Goal: Information Seeking & Learning: Learn about a topic

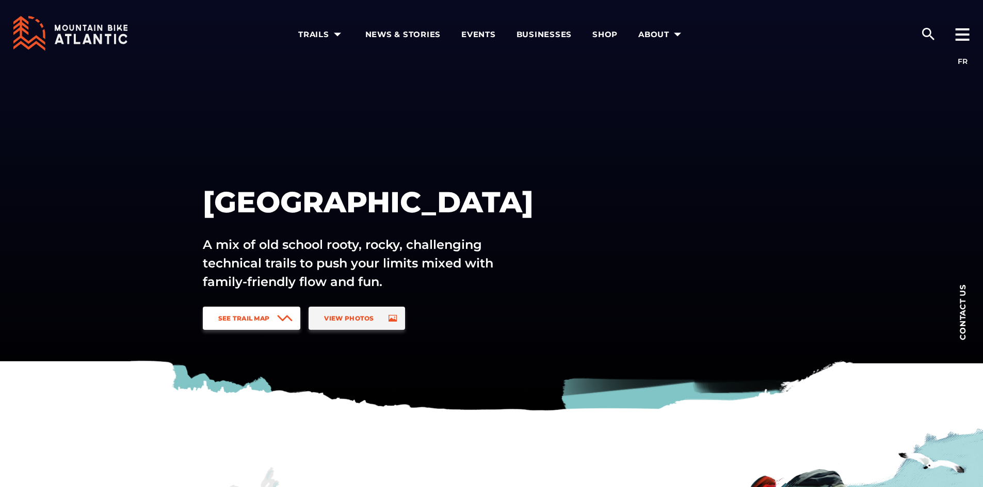
click at [280, 320] on icon at bounding box center [284, 318] width 15 height 7
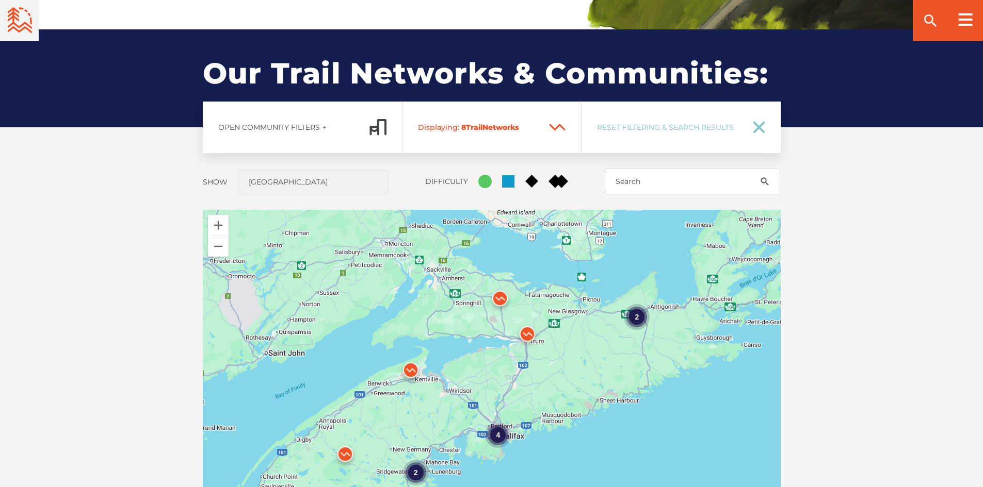
scroll to position [763, 0]
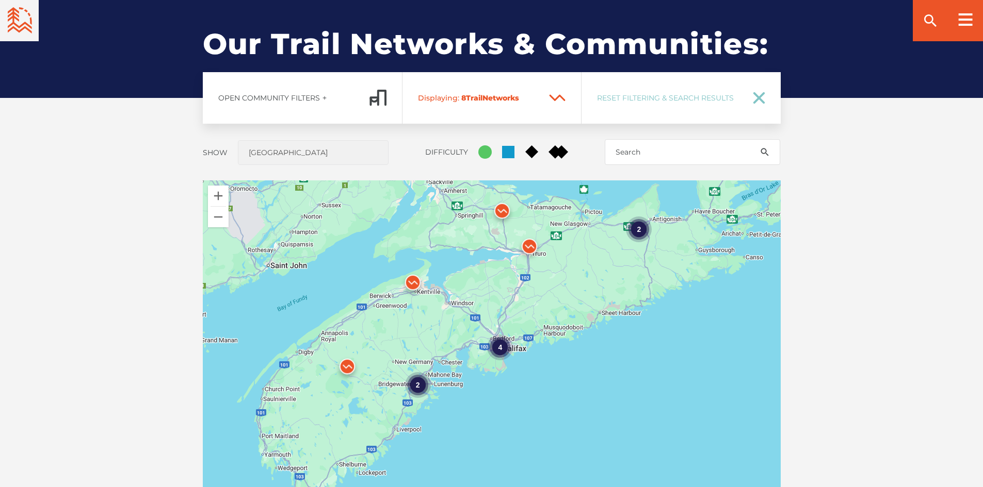
drag, startPoint x: 600, startPoint y: 372, endPoint x: 602, endPoint y: 321, distance: 51.6
click at [602, 321] on div "4 2 2" at bounding box center [492, 361] width 578 height 361
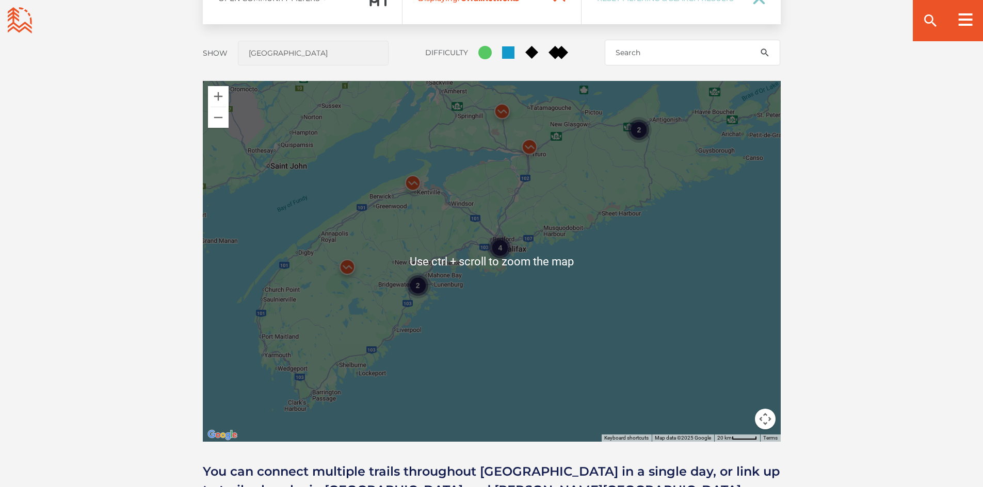
scroll to position [867, 0]
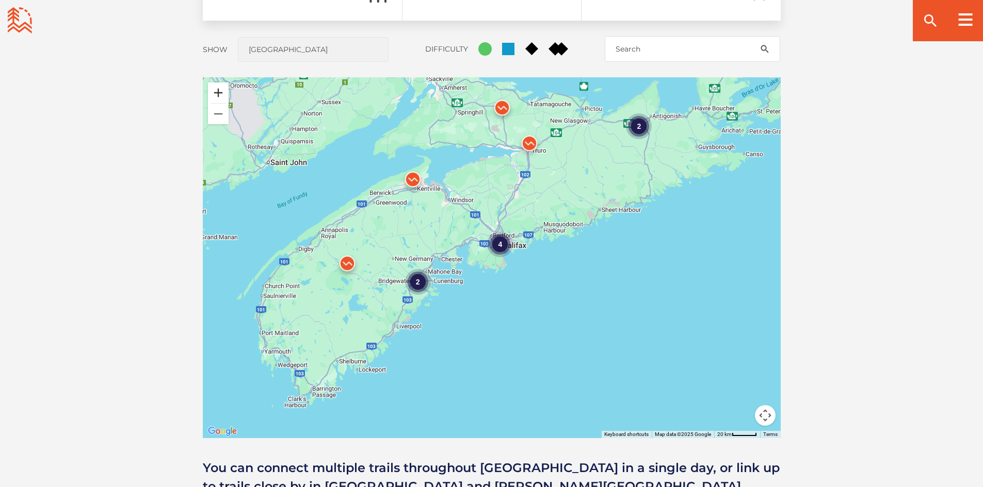
click at [215, 92] on button "Zoom in" at bounding box center [218, 93] width 21 height 21
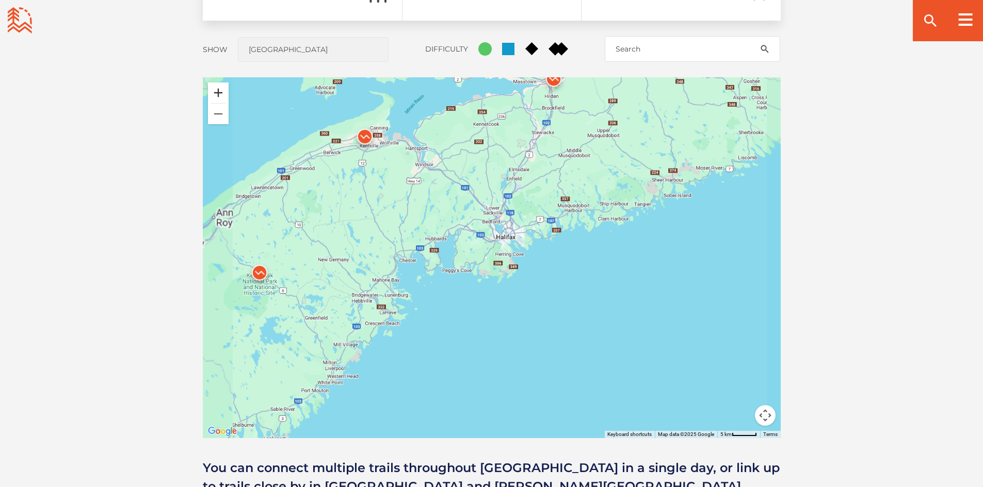
click at [215, 92] on button "Zoom in" at bounding box center [218, 93] width 21 height 21
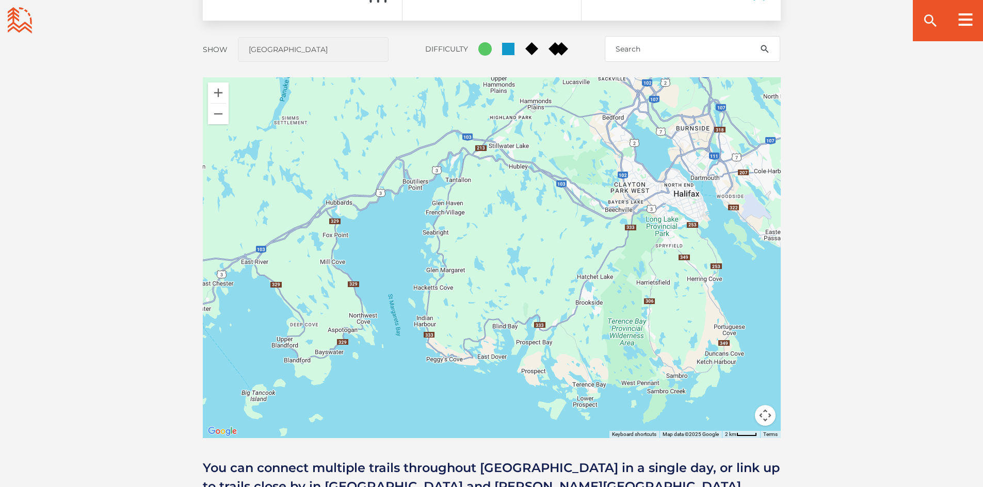
drag, startPoint x: 425, startPoint y: 247, endPoint x: 526, endPoint y: 327, distance: 128.8
click at [525, 327] on div at bounding box center [492, 257] width 578 height 361
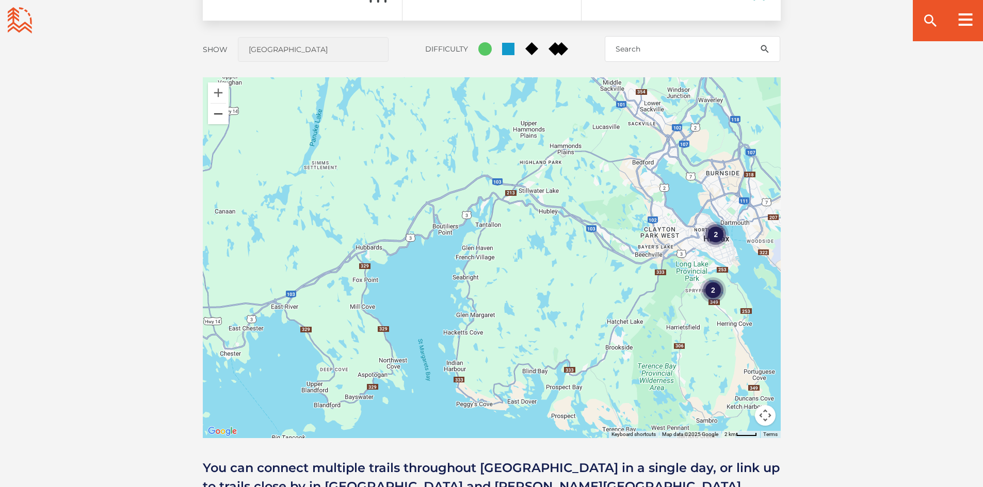
click at [224, 115] on button "Zoom out" at bounding box center [218, 114] width 21 height 21
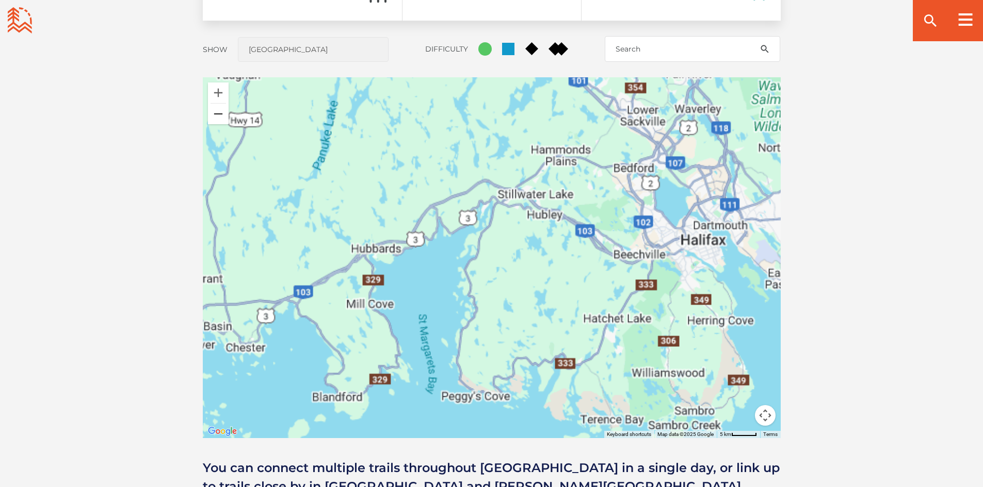
click at [224, 115] on button "Zoom out" at bounding box center [218, 114] width 21 height 21
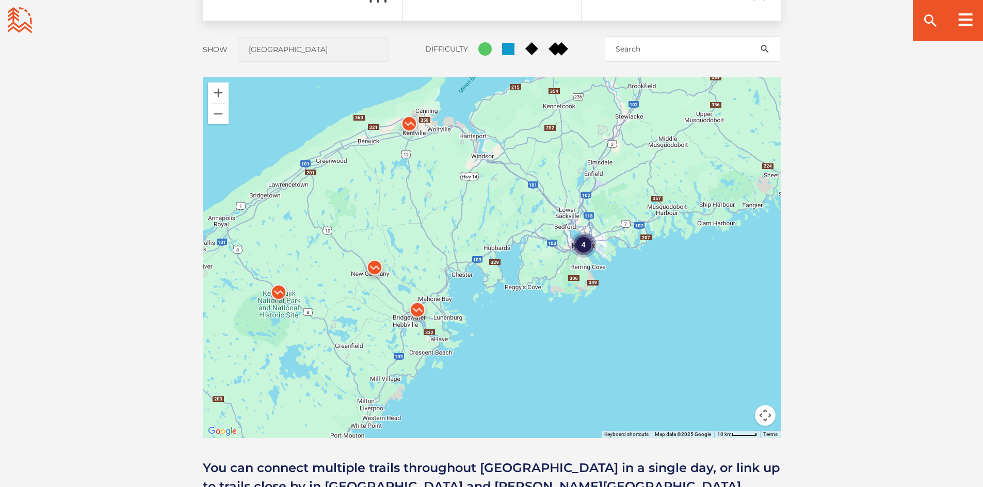
drag, startPoint x: 356, startPoint y: 296, endPoint x: 383, endPoint y: 289, distance: 28.3
click at [383, 289] on div "4" at bounding box center [492, 257] width 578 height 361
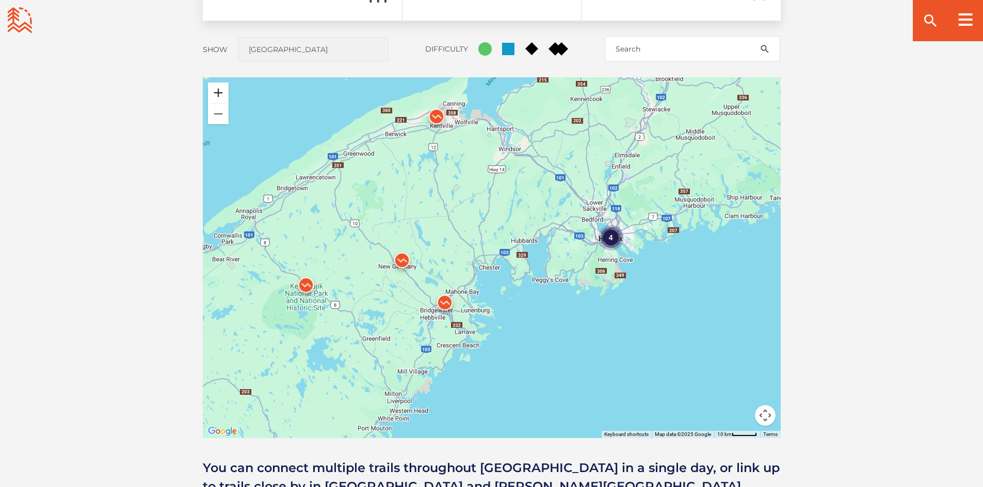
click at [218, 94] on button "Zoom in" at bounding box center [218, 93] width 21 height 21
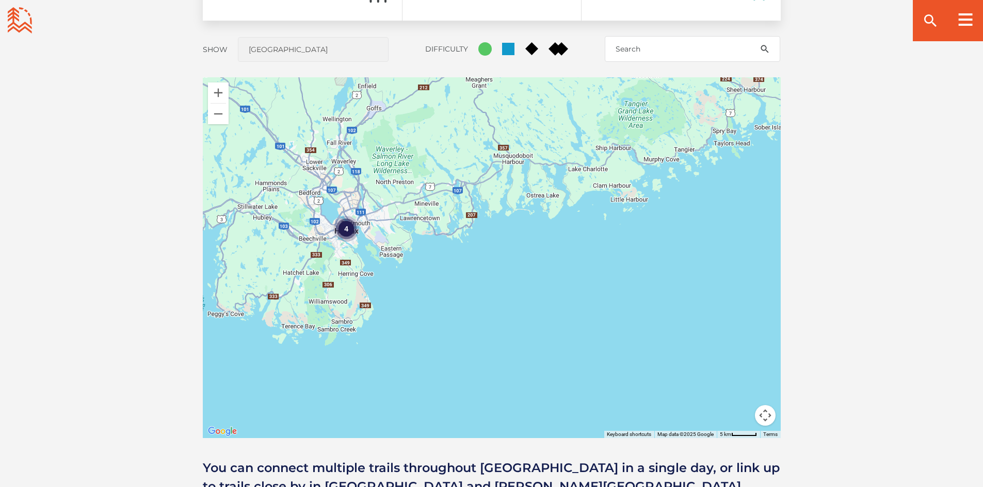
drag, startPoint x: 724, startPoint y: 245, endPoint x: 343, endPoint y: 240, distance: 381.2
click at [339, 255] on div "4" at bounding box center [492, 257] width 578 height 361
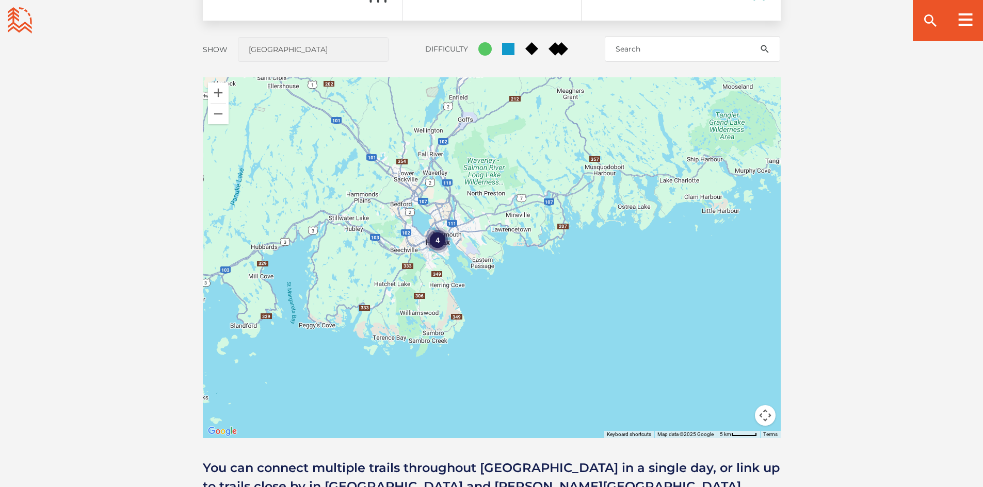
click at [395, 246] on div "4" at bounding box center [492, 257] width 578 height 361
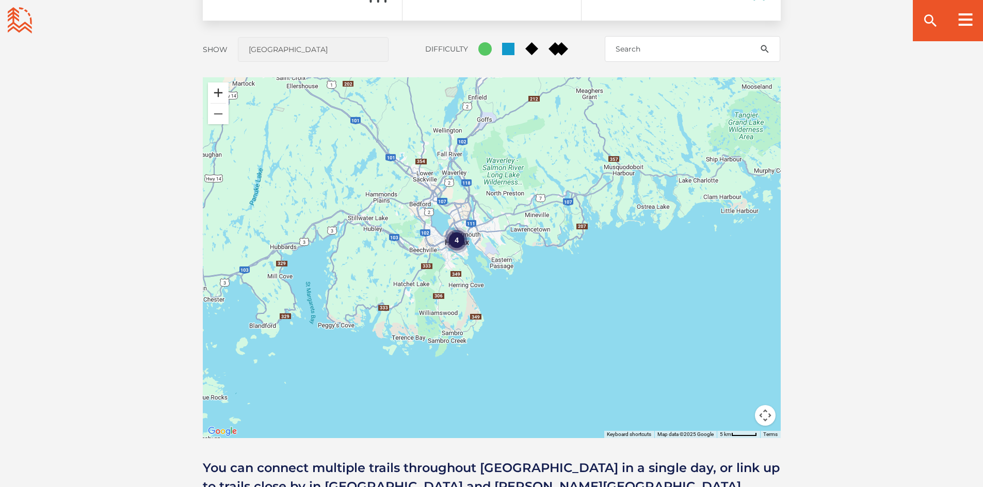
click at [220, 99] on button "Zoom in" at bounding box center [218, 93] width 21 height 21
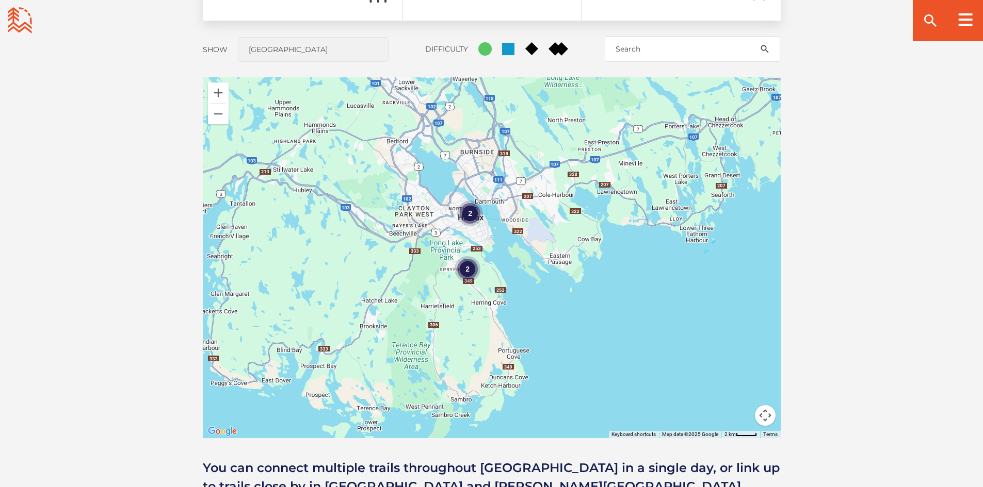
drag, startPoint x: 417, startPoint y: 228, endPoint x: 431, endPoint y: 220, distance: 16.4
click at [431, 220] on div "2 2" at bounding box center [492, 257] width 578 height 361
click at [212, 95] on button "Zoom in" at bounding box center [218, 93] width 21 height 21
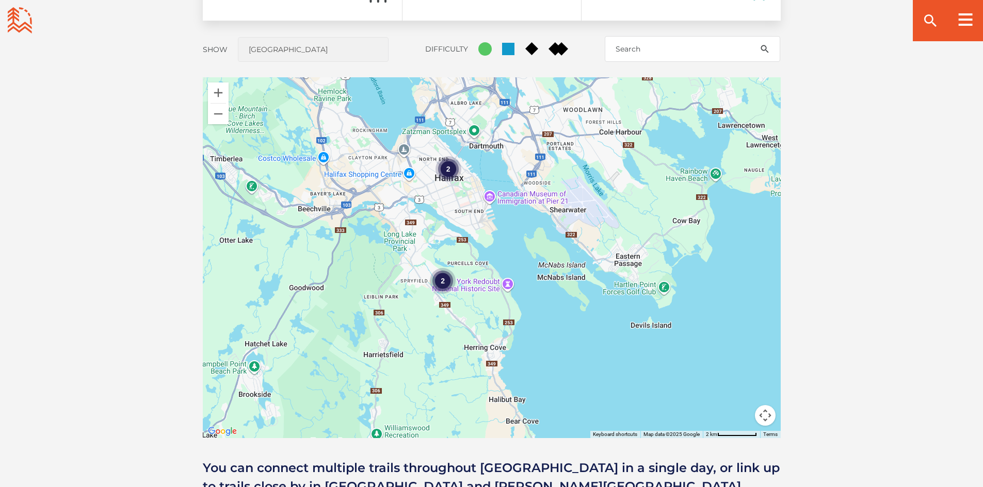
click at [220, 82] on div "2 2" at bounding box center [492, 257] width 578 height 361
click at [213, 88] on button "Zoom in" at bounding box center [218, 93] width 21 height 21
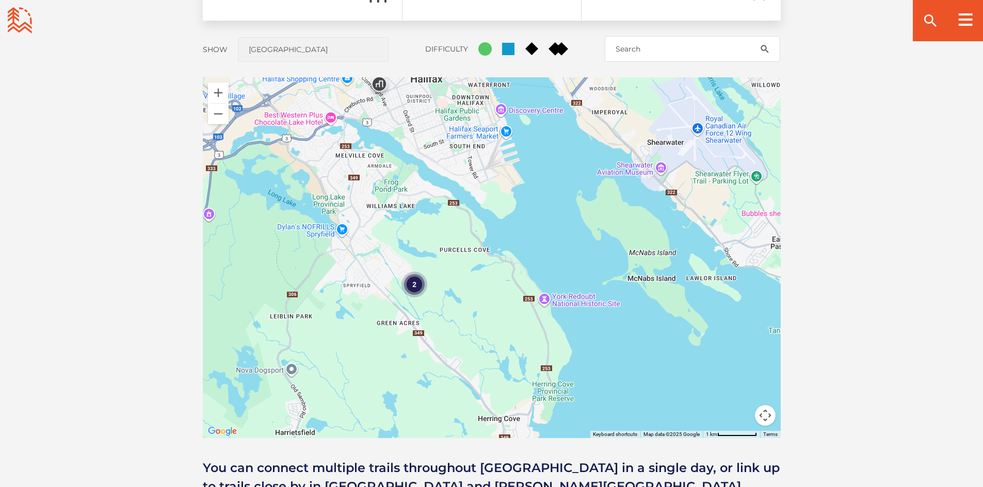
drag, startPoint x: 418, startPoint y: 300, endPoint x: 481, endPoint y: 249, distance: 80.3
click at [481, 249] on div "2" at bounding box center [492, 257] width 578 height 361
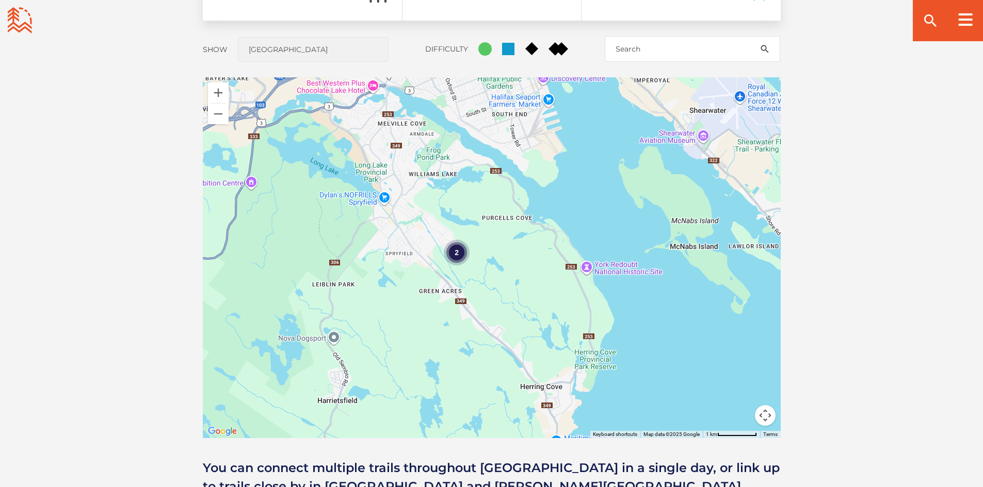
click at [457, 251] on div "2" at bounding box center [457, 253] width 26 height 26
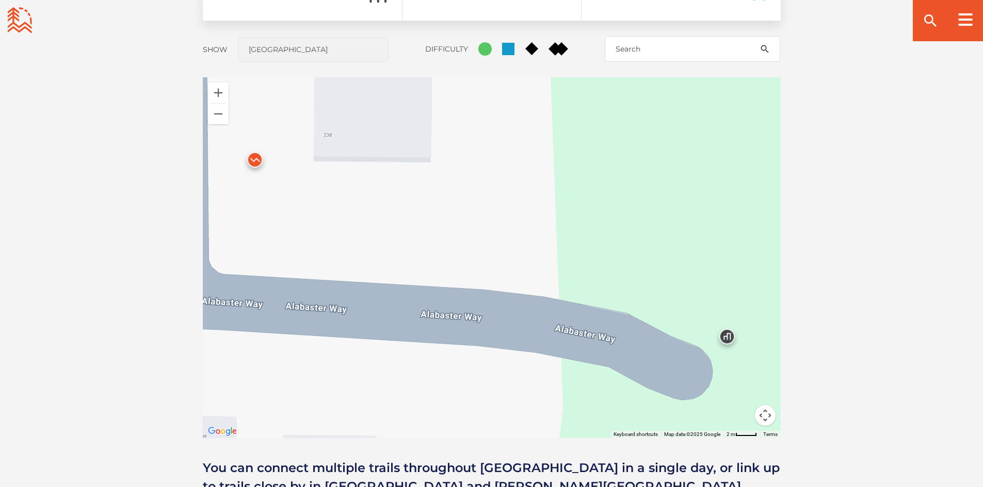
click at [254, 161] on img at bounding box center [254, 162] width 39 height 39
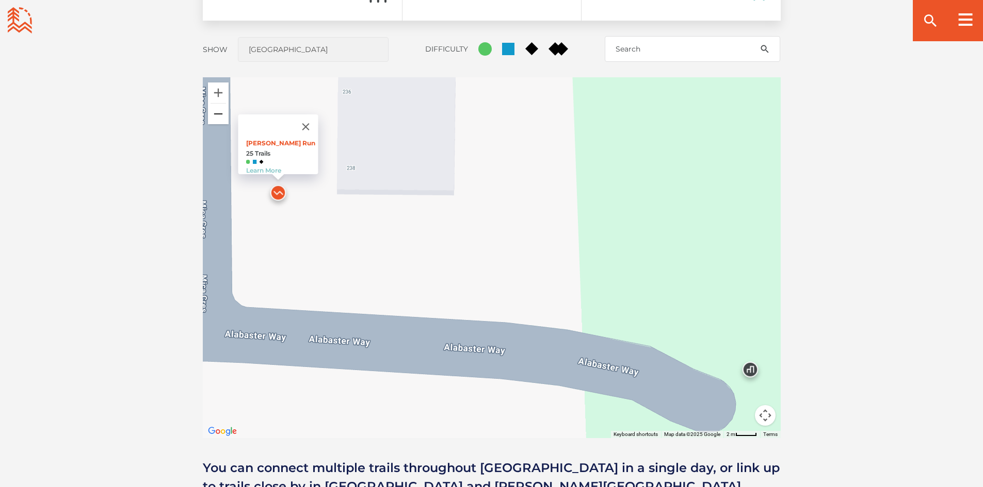
click at [220, 111] on button "Zoom out" at bounding box center [218, 114] width 21 height 21
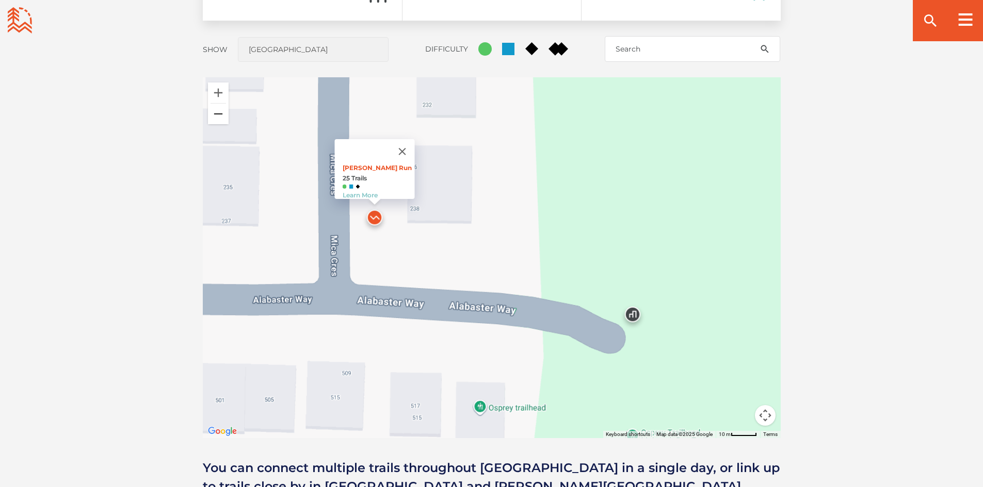
click at [220, 111] on button "Zoom out" at bounding box center [218, 114] width 21 height 21
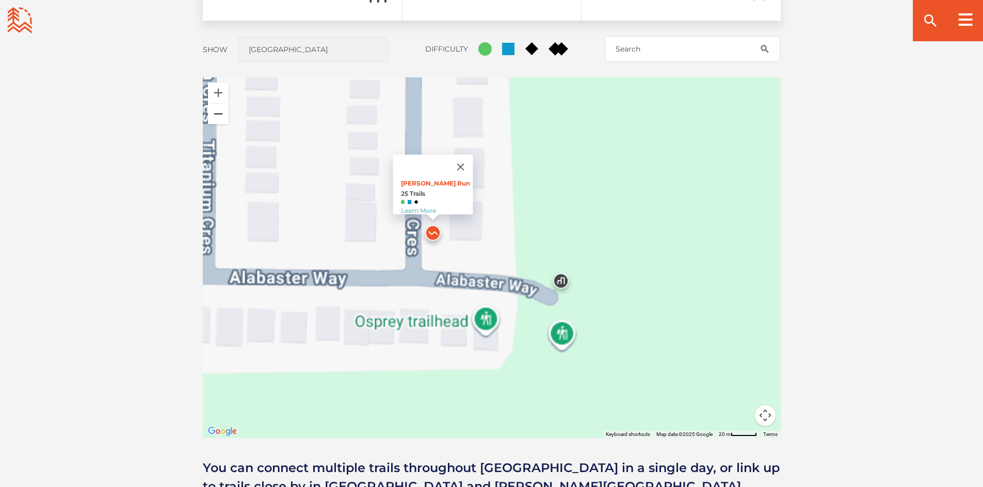
click at [220, 111] on button "Zoom out" at bounding box center [218, 114] width 21 height 21
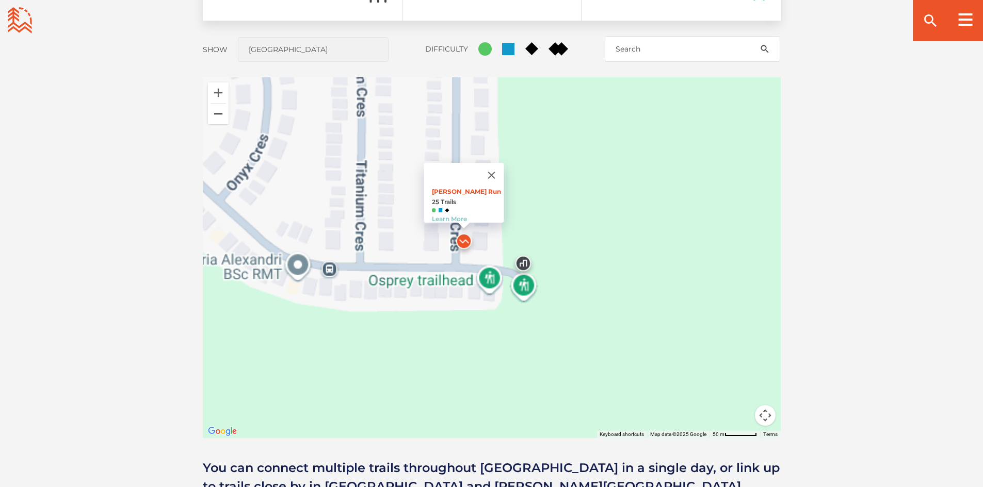
click at [220, 111] on button "Zoom out" at bounding box center [218, 114] width 21 height 21
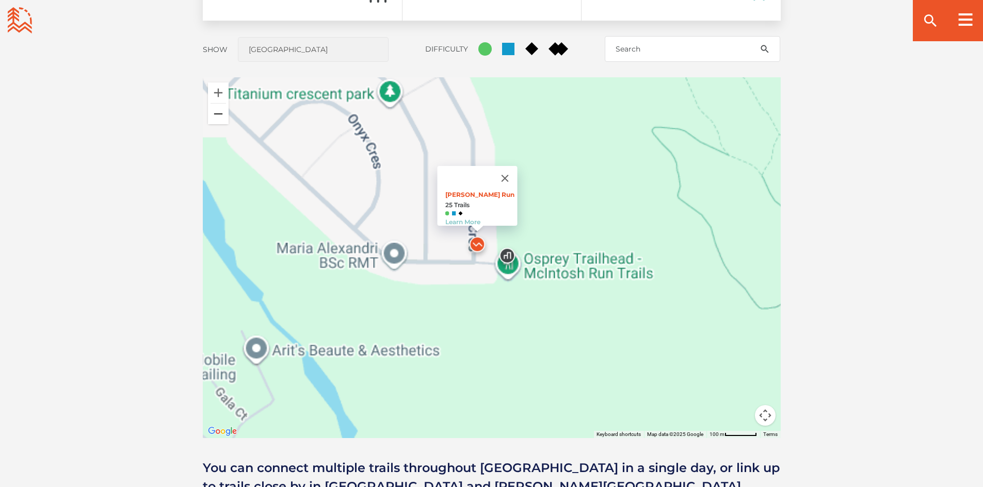
click at [220, 111] on button "Zoom out" at bounding box center [218, 114] width 21 height 21
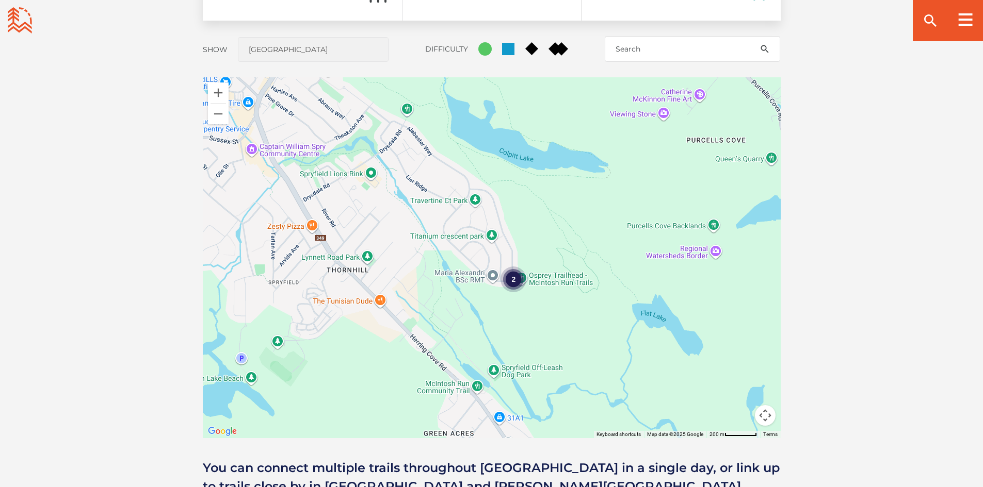
drag, startPoint x: 492, startPoint y: 214, endPoint x: 517, endPoint y: 239, distance: 35.4
click at [517, 239] on div "2" at bounding box center [492, 257] width 578 height 361
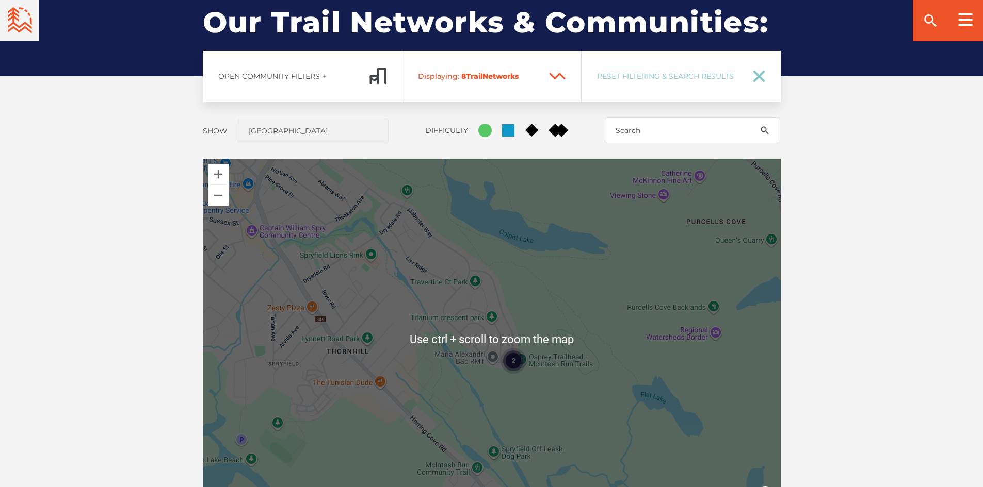
scroll to position [763, 0]
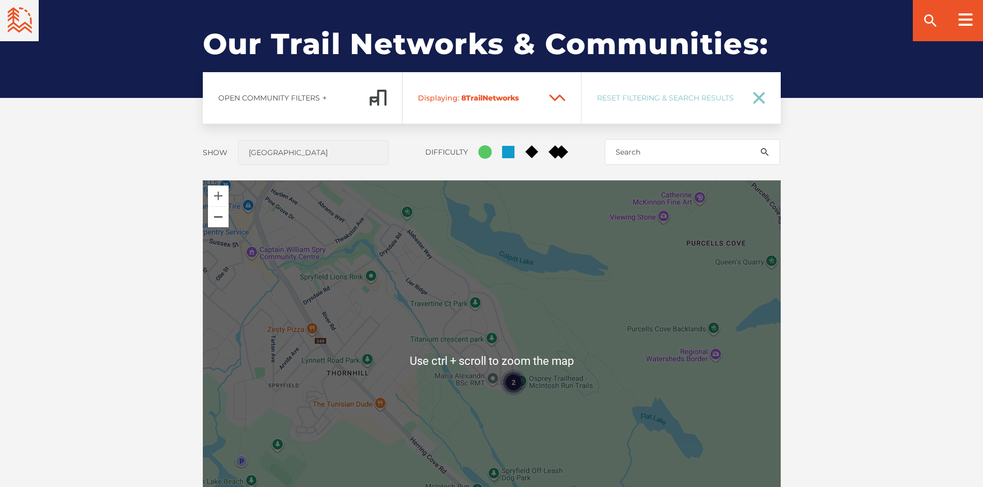
click at [216, 222] on button "Zoom out" at bounding box center [218, 217] width 21 height 21
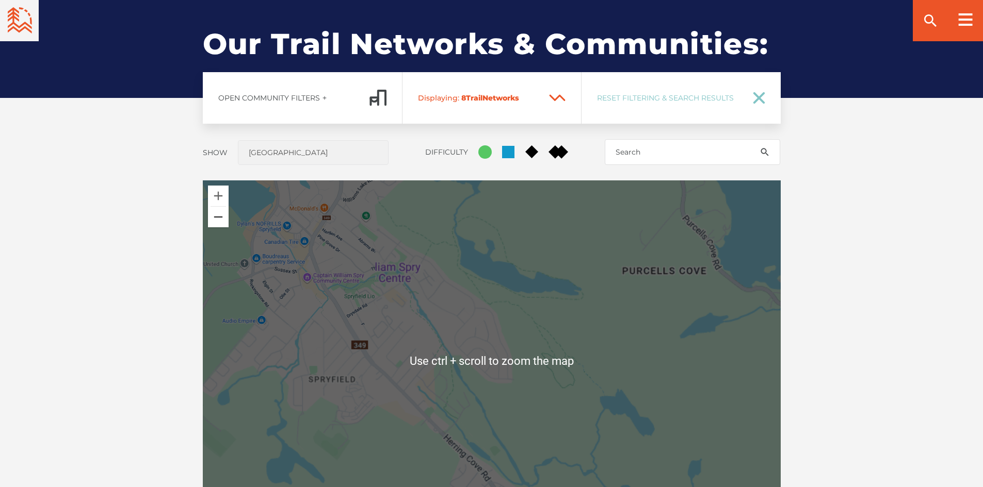
click at [217, 217] on button "Zoom out" at bounding box center [218, 217] width 21 height 21
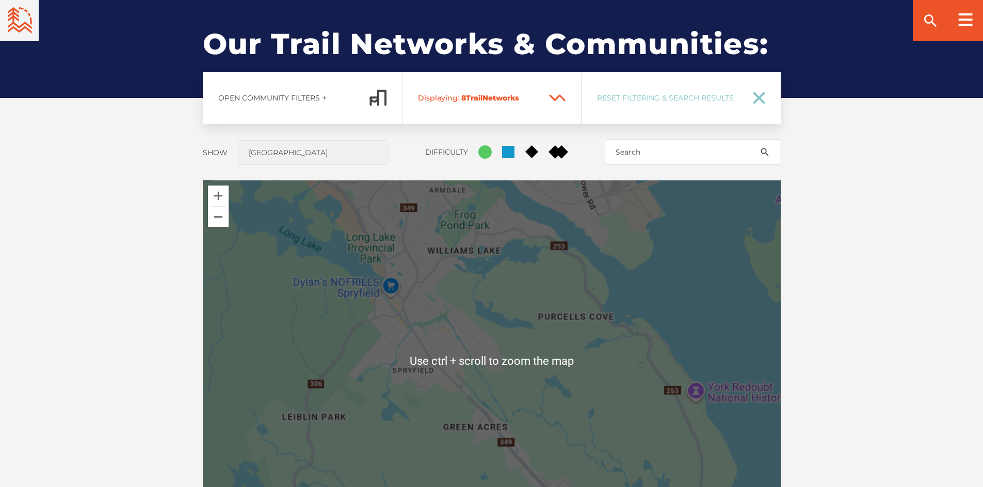
click at [217, 217] on button "Zoom out" at bounding box center [218, 217] width 21 height 21
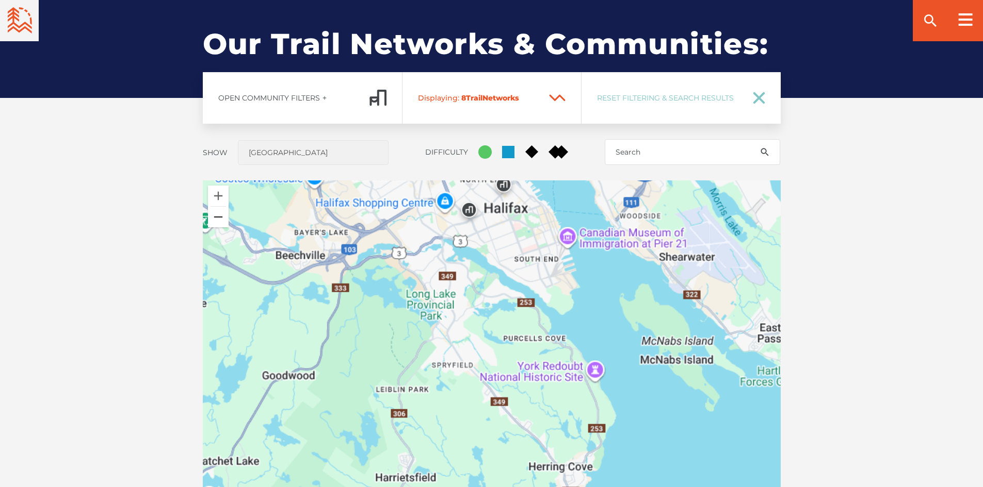
click at [217, 217] on button "Zoom out" at bounding box center [218, 217] width 21 height 21
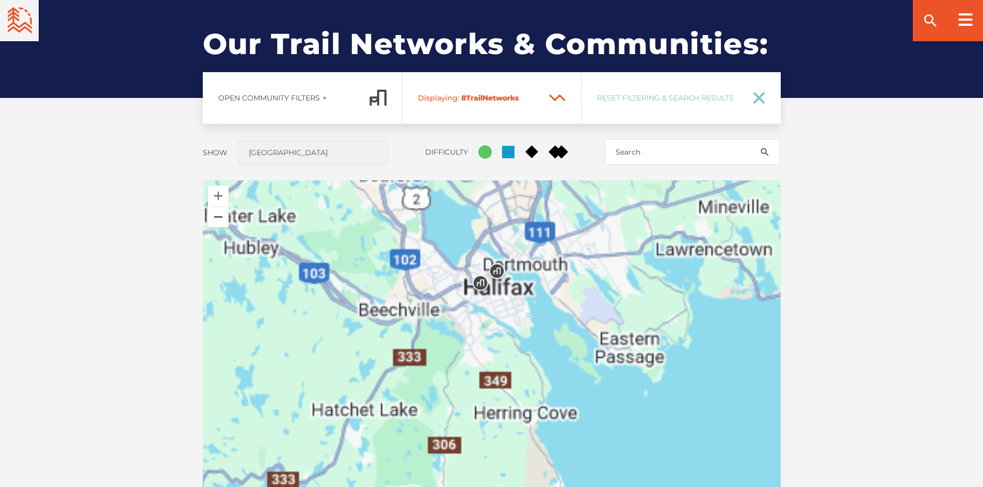
click at [217, 217] on button "Zoom out" at bounding box center [218, 217] width 21 height 21
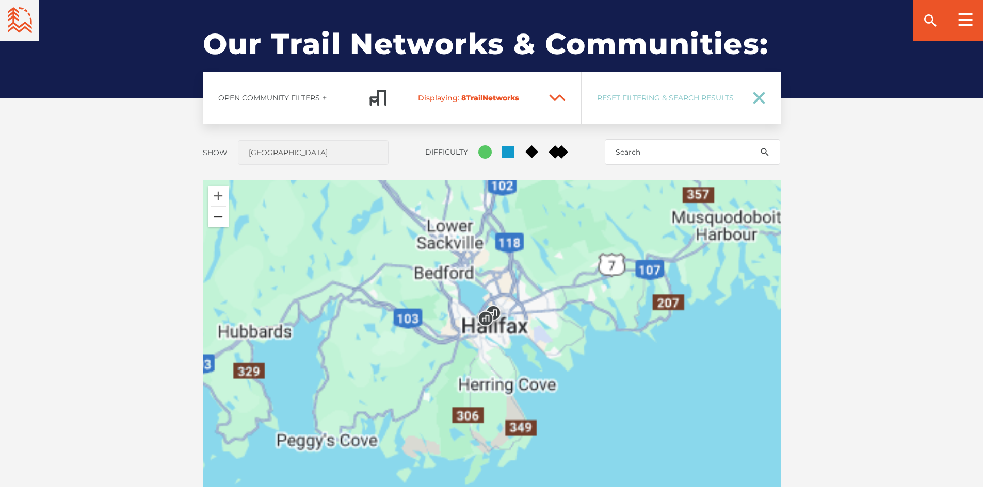
click at [217, 217] on button "Zoom out" at bounding box center [218, 217] width 21 height 21
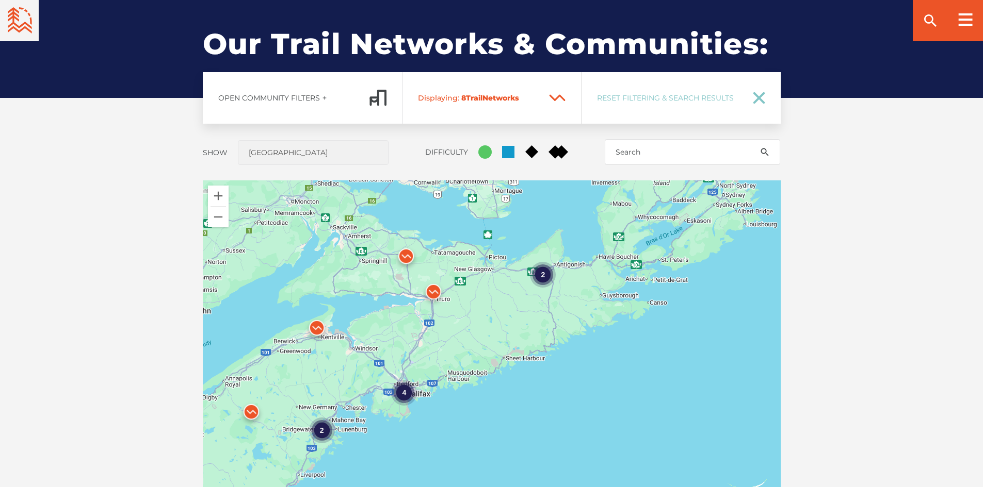
drag, startPoint x: 674, startPoint y: 239, endPoint x: 587, endPoint y: 278, distance: 95.6
click at [587, 278] on div "4 2 2" at bounding box center [492, 361] width 578 height 361
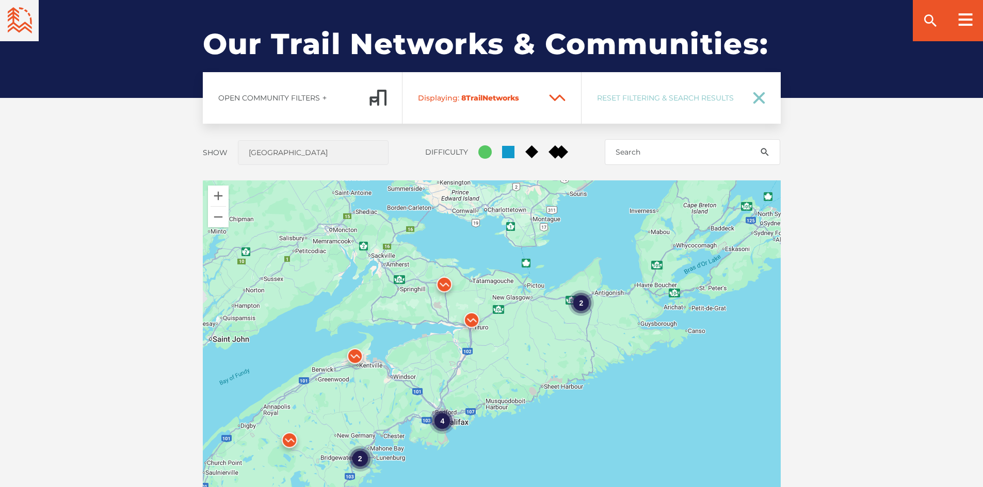
drag, startPoint x: 347, startPoint y: 292, endPoint x: 385, endPoint y: 320, distance: 47.6
click at [385, 320] on div "4 2 2" at bounding box center [492, 361] width 578 height 361
click at [444, 282] on img at bounding box center [444, 287] width 39 height 39
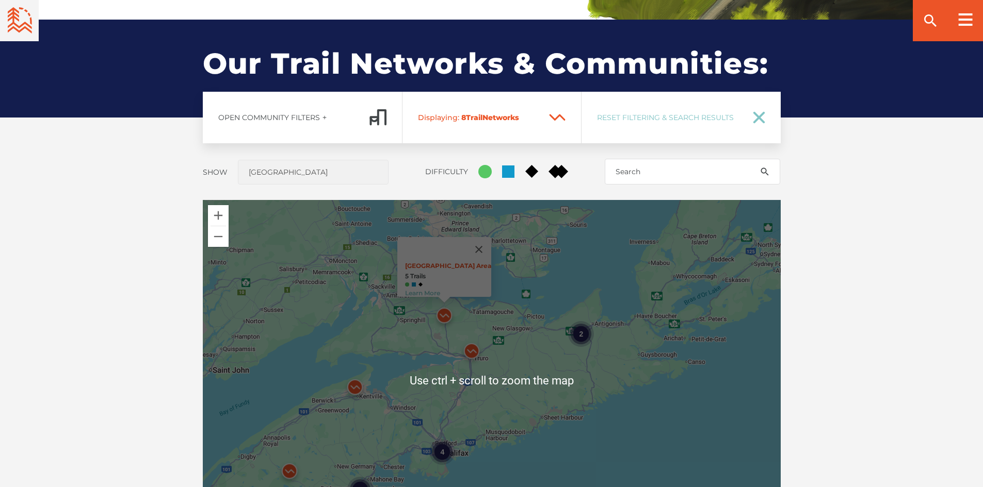
scroll to position [815, 0]
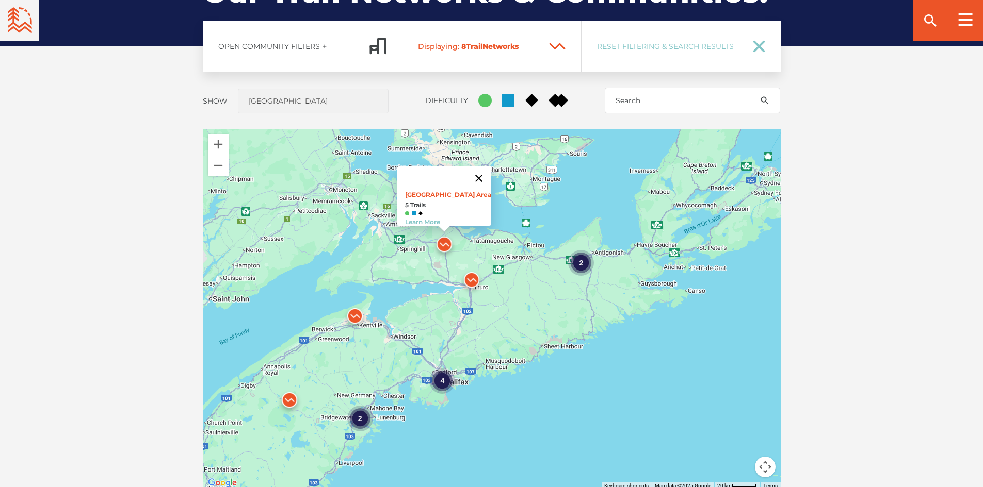
click at [474, 171] on button "Close" at bounding box center [478, 178] width 25 height 25
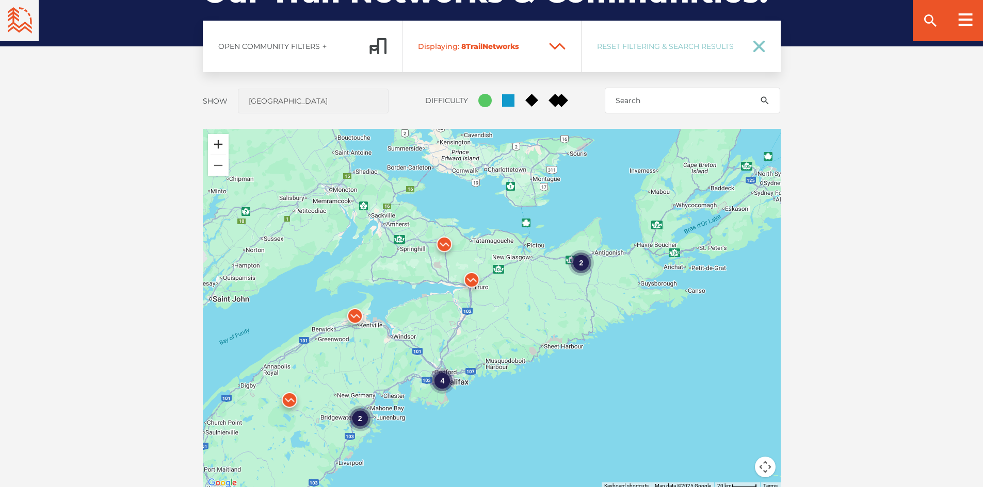
click at [221, 146] on button "Zoom in" at bounding box center [218, 144] width 21 height 21
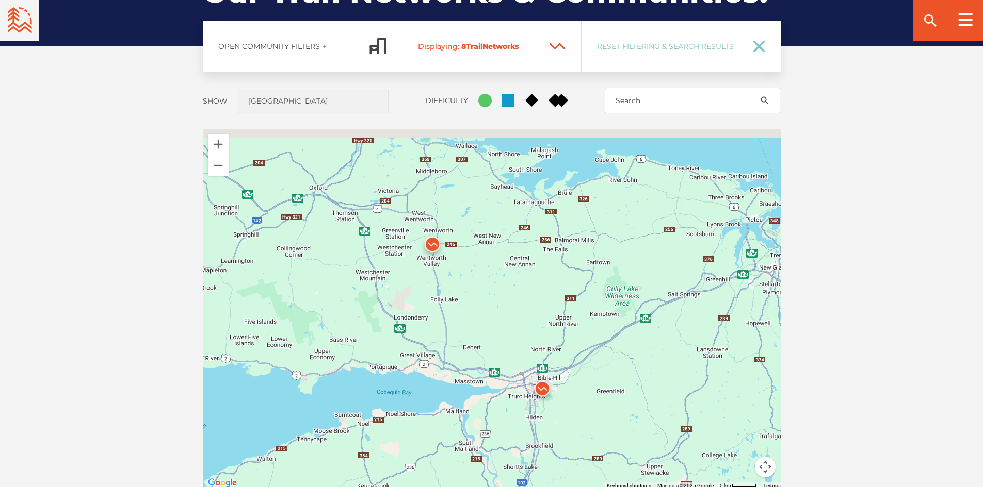
drag, startPoint x: 308, startPoint y: 144, endPoint x: 435, endPoint y: 308, distance: 207.7
click at [435, 308] on div at bounding box center [492, 309] width 578 height 361
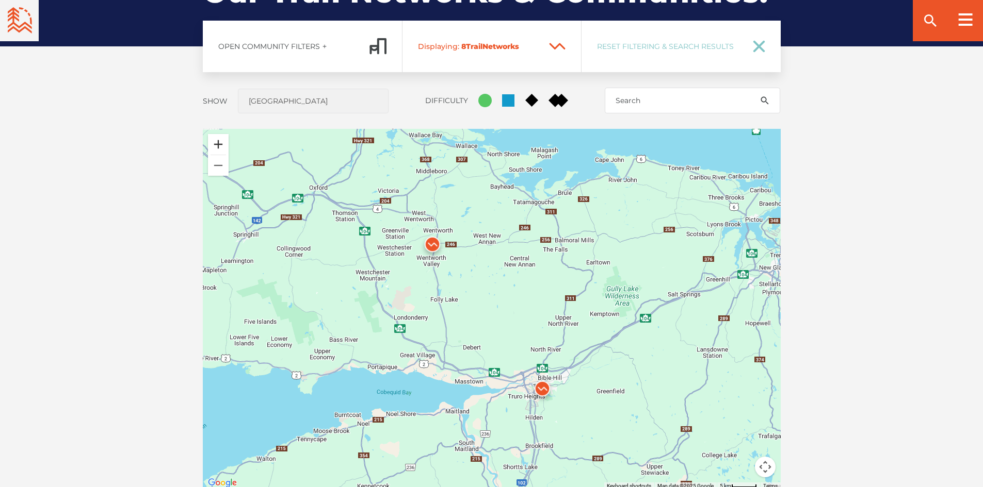
click at [221, 143] on button "Zoom in" at bounding box center [218, 144] width 21 height 21
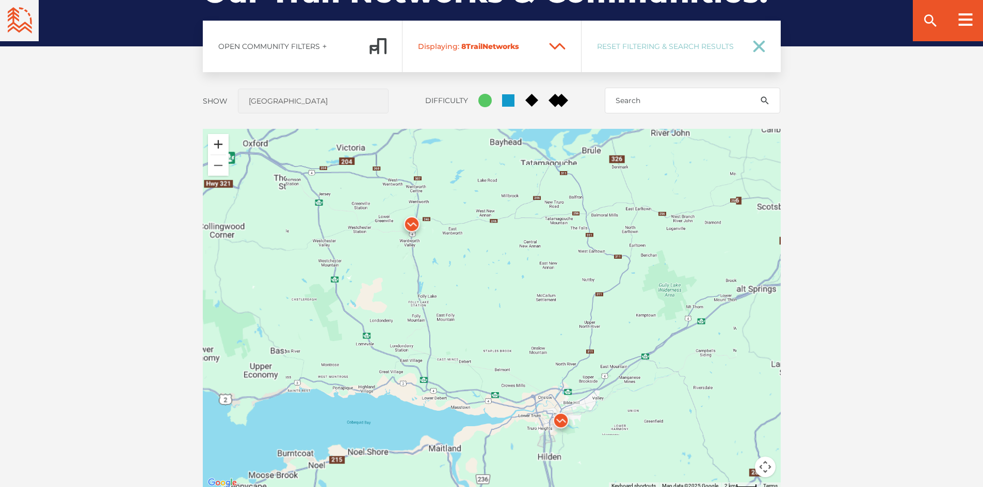
click at [221, 143] on button "Zoom in" at bounding box center [218, 144] width 21 height 21
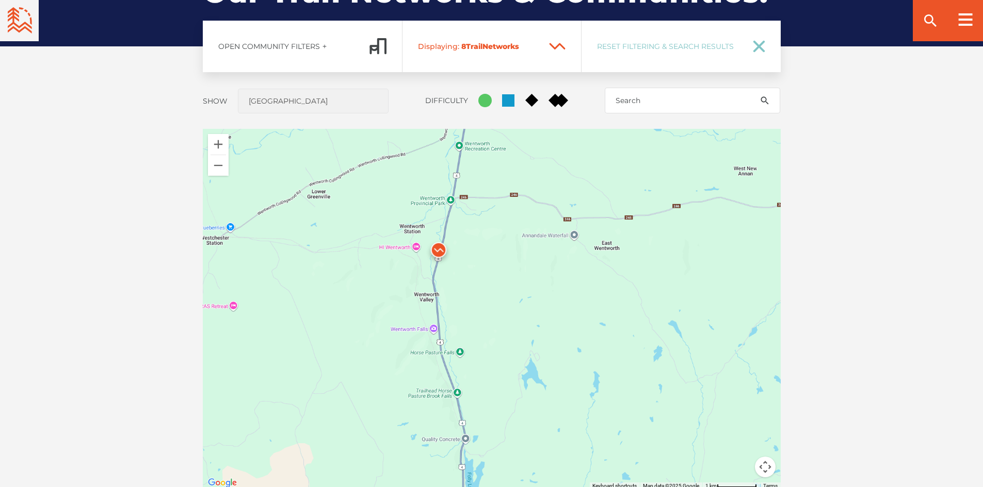
drag, startPoint x: 294, startPoint y: 157, endPoint x: 576, endPoint y: 426, distance: 390.0
click at [576, 426] on div at bounding box center [492, 309] width 578 height 361
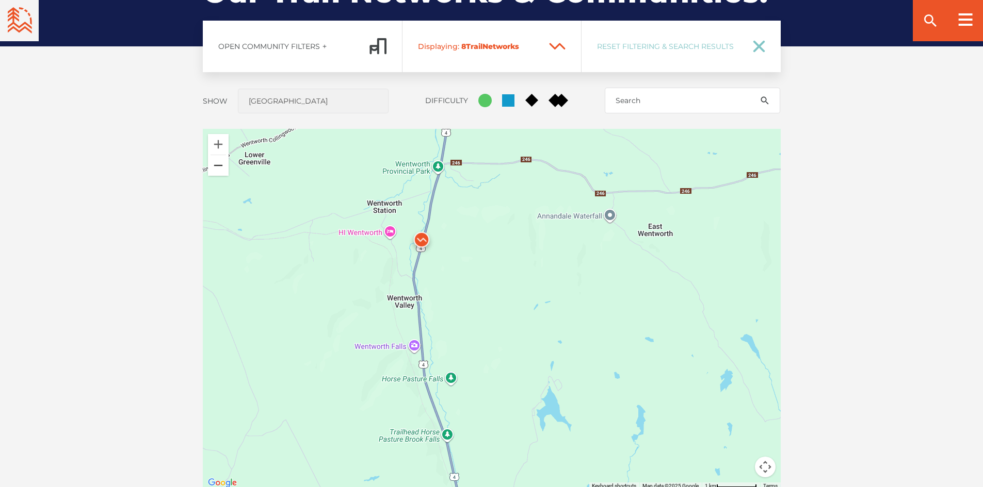
click at [215, 166] on button "Zoom out" at bounding box center [218, 165] width 21 height 21
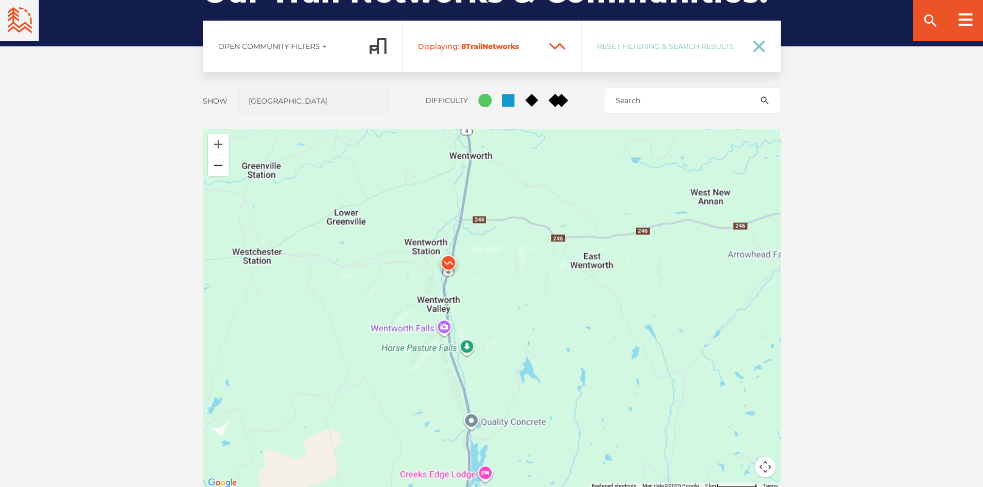
click at [215, 166] on button "Zoom out" at bounding box center [218, 165] width 21 height 21
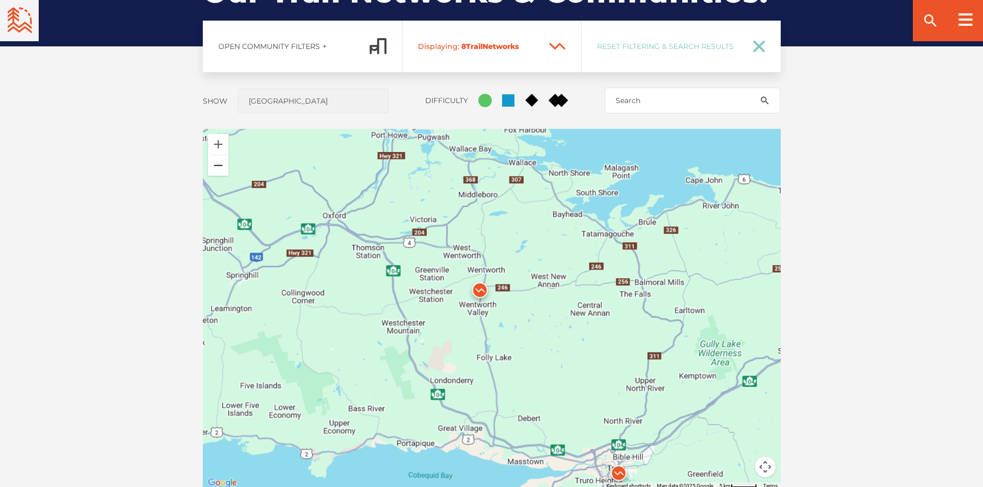
click at [217, 166] on button "Zoom out" at bounding box center [218, 165] width 21 height 21
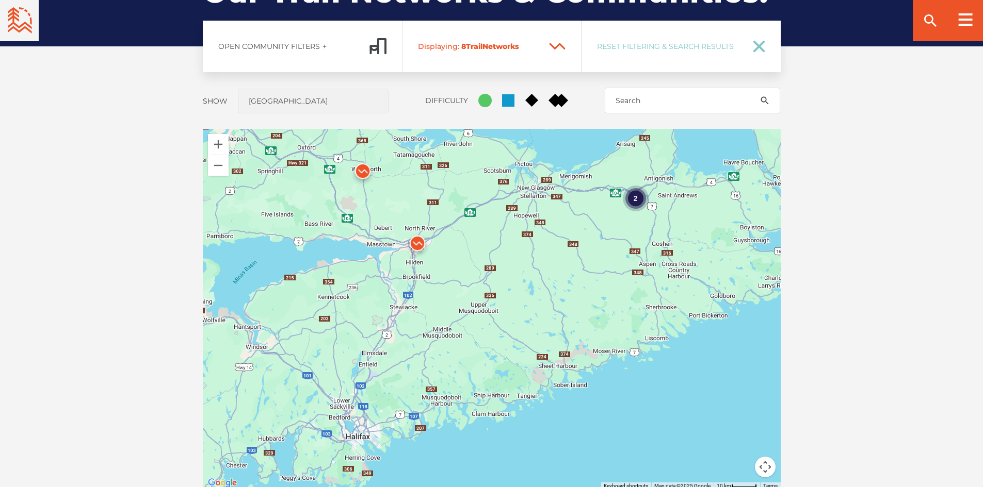
drag, startPoint x: 443, startPoint y: 370, endPoint x: 314, endPoint y: 244, distance: 180.2
click at [314, 244] on div "2" at bounding box center [492, 309] width 578 height 361
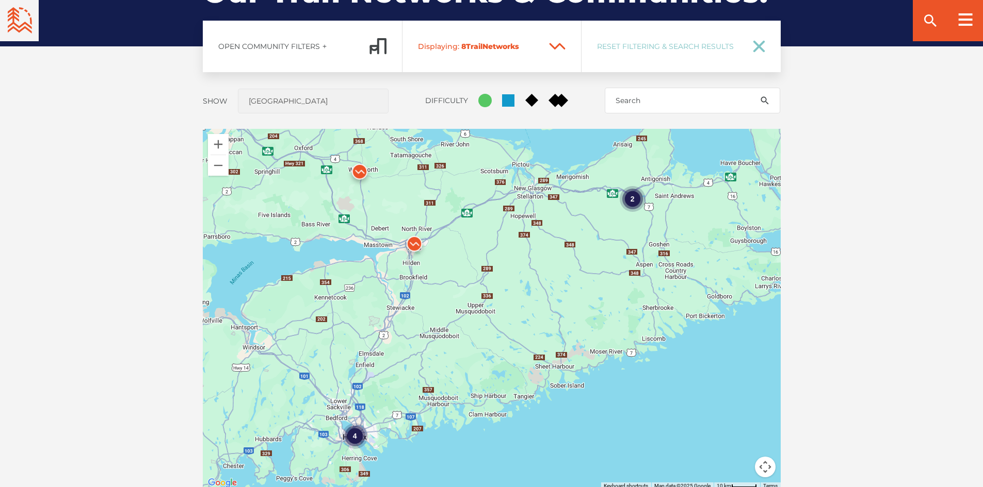
click at [633, 202] on div "2" at bounding box center [632, 199] width 26 height 26
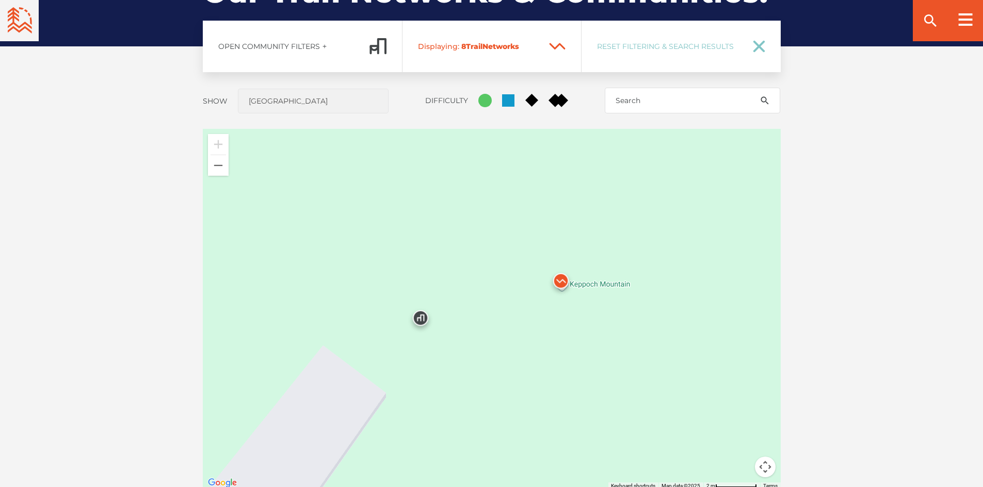
click at [559, 271] on img at bounding box center [560, 283] width 39 height 39
click at [421, 320] on img at bounding box center [420, 320] width 39 height 39
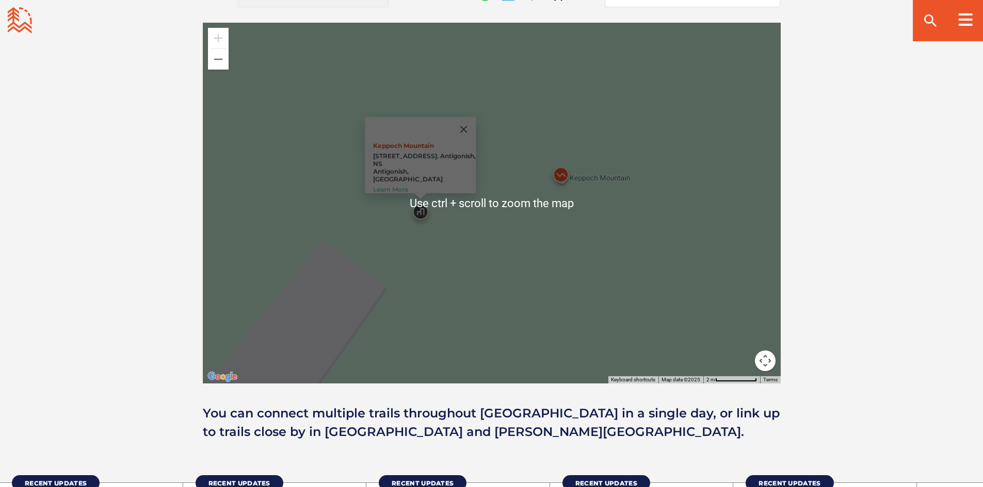
scroll to position [918, 0]
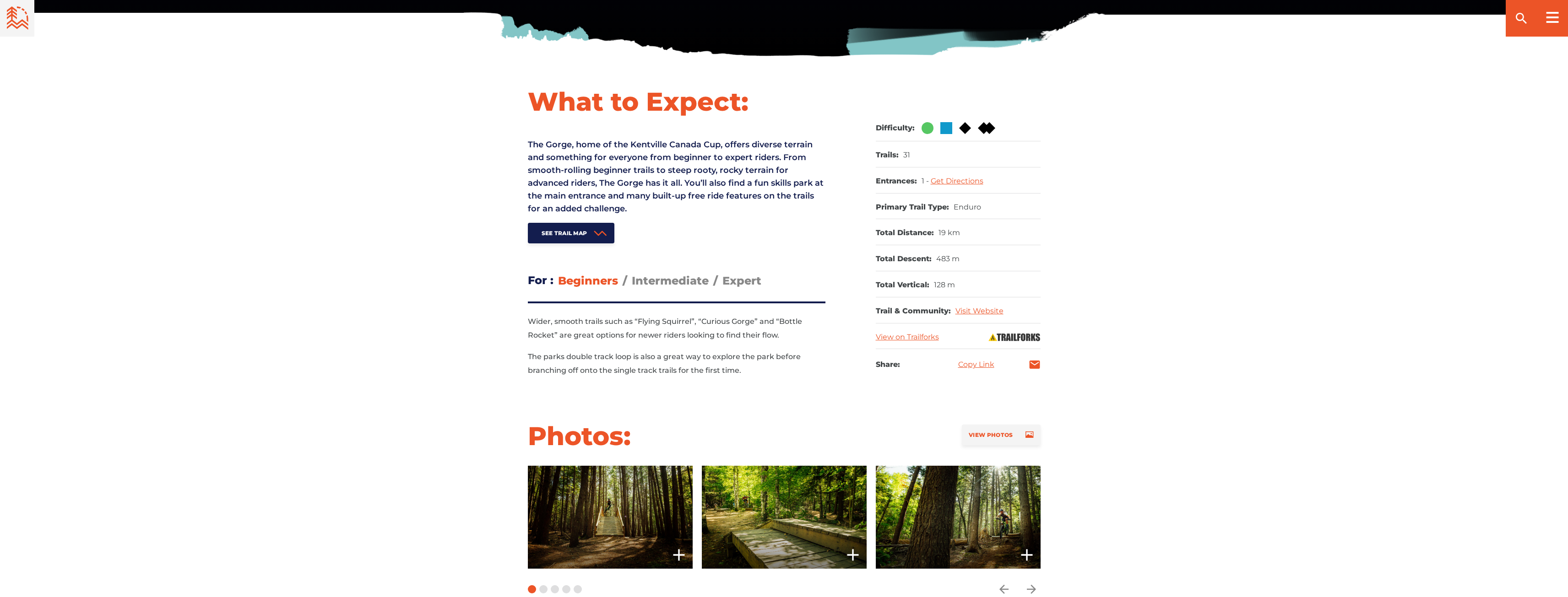
scroll to position [274, 0]
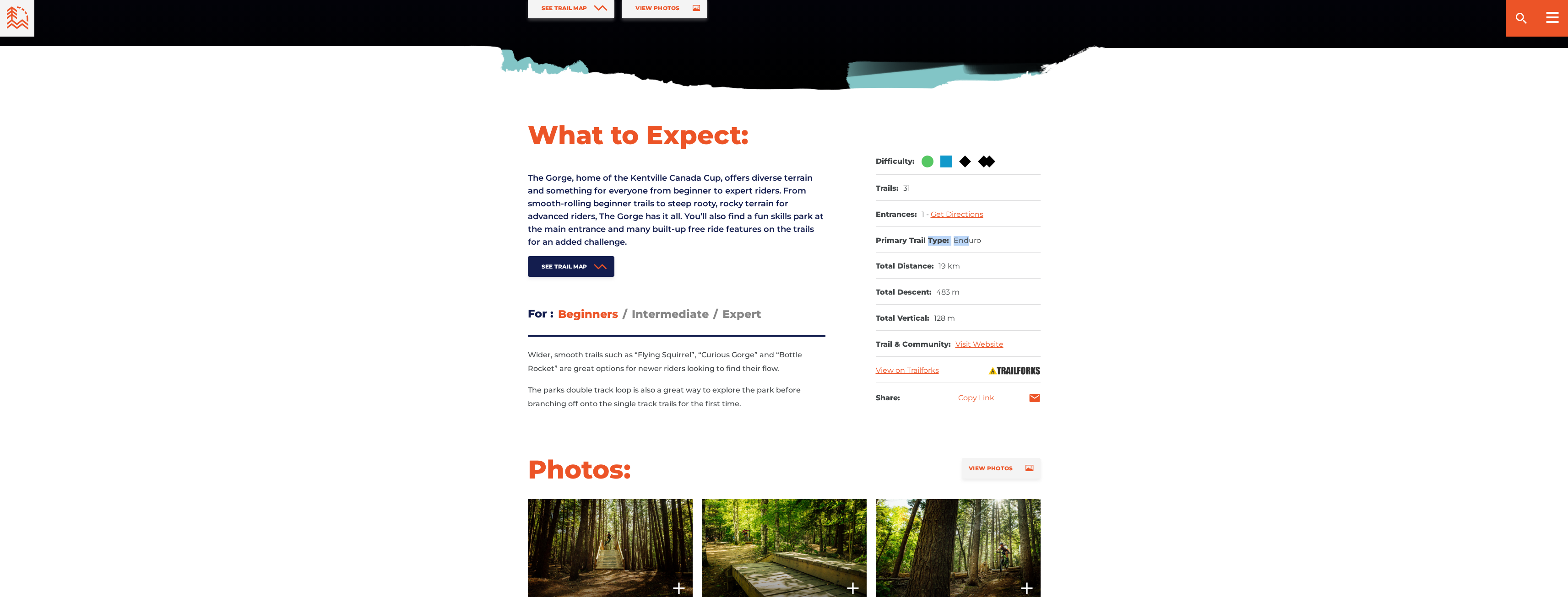
drag, startPoint x: 928, startPoint y: 237, endPoint x: 969, endPoint y: 241, distance: 41.2
click at [969, 241] on dl "Primary Trail Type: Enduro" at bounding box center [958, 240] width 165 height 26
click at [969, 241] on dd "Enduro" at bounding box center [966, 240] width 28 height 10
drag, startPoint x: 923, startPoint y: 317, endPoint x: 949, endPoint y: 319, distance: 26.1
click at [949, 319] on dl "Total Vertical: 128 m" at bounding box center [958, 318] width 165 height 26
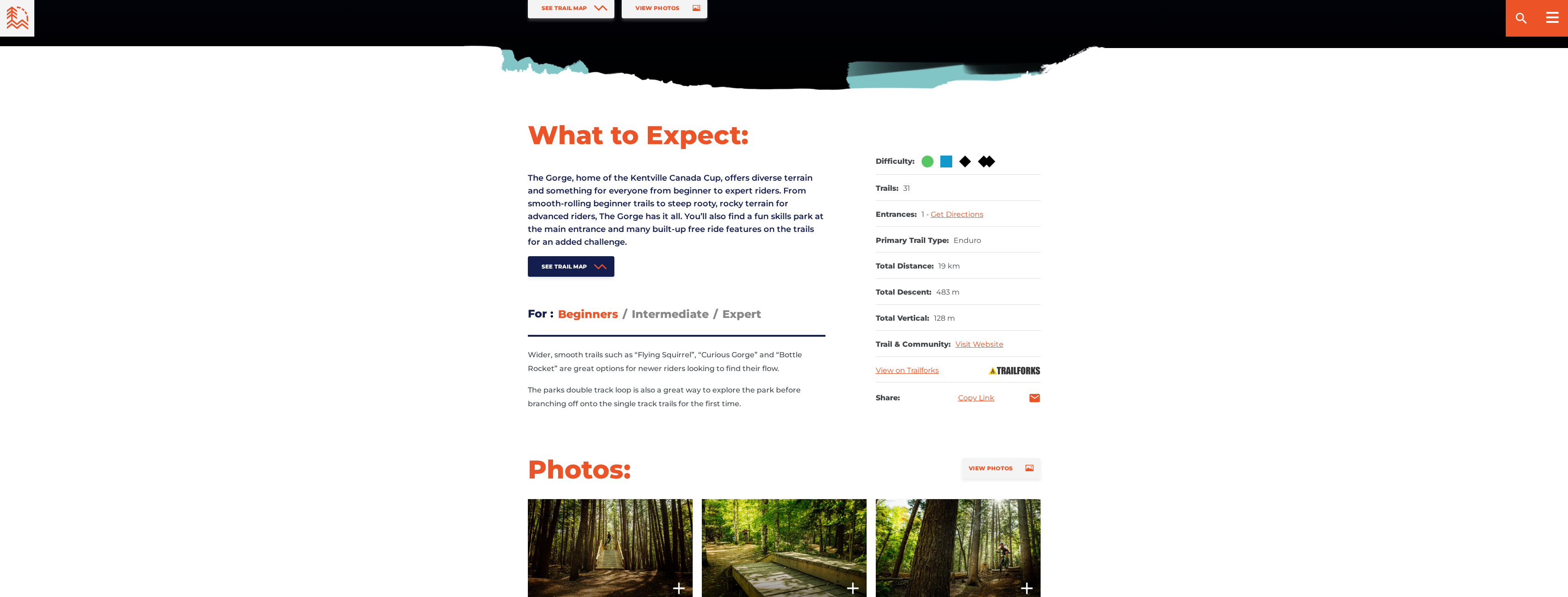
click at [954, 320] on dd "128 m" at bounding box center [944, 318] width 21 height 10
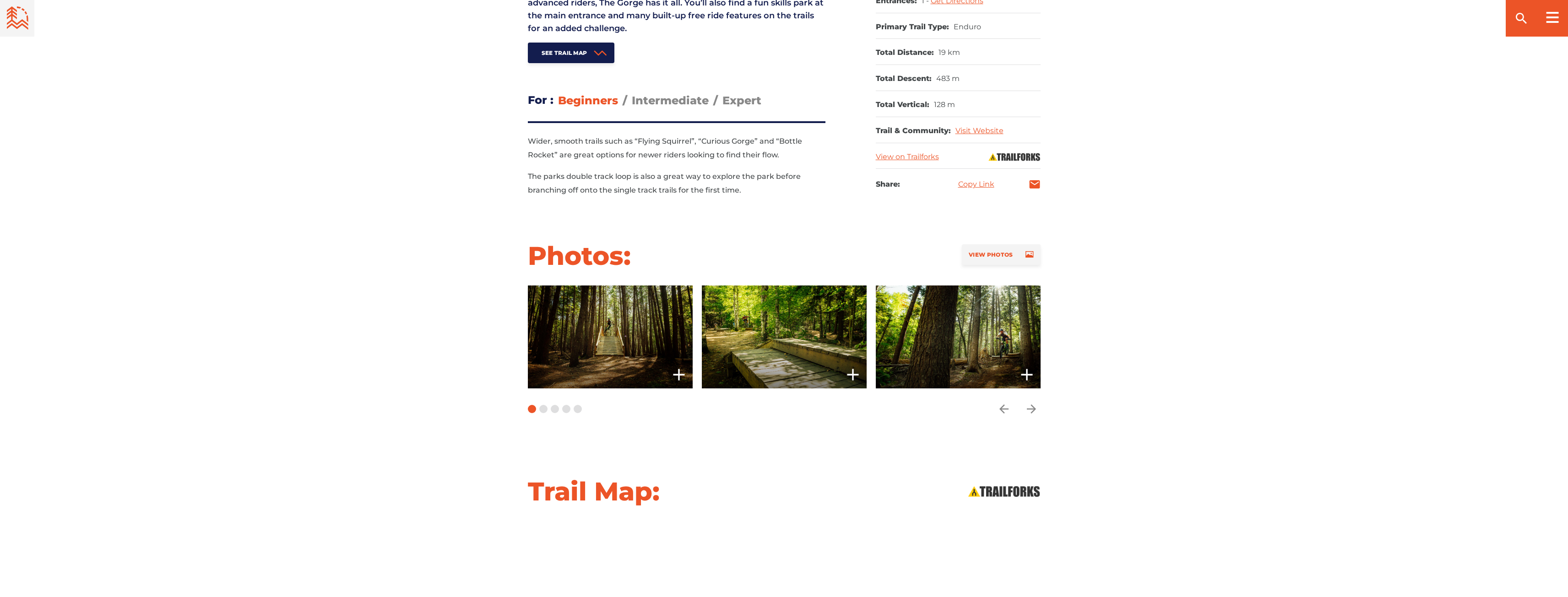
scroll to position [549, 0]
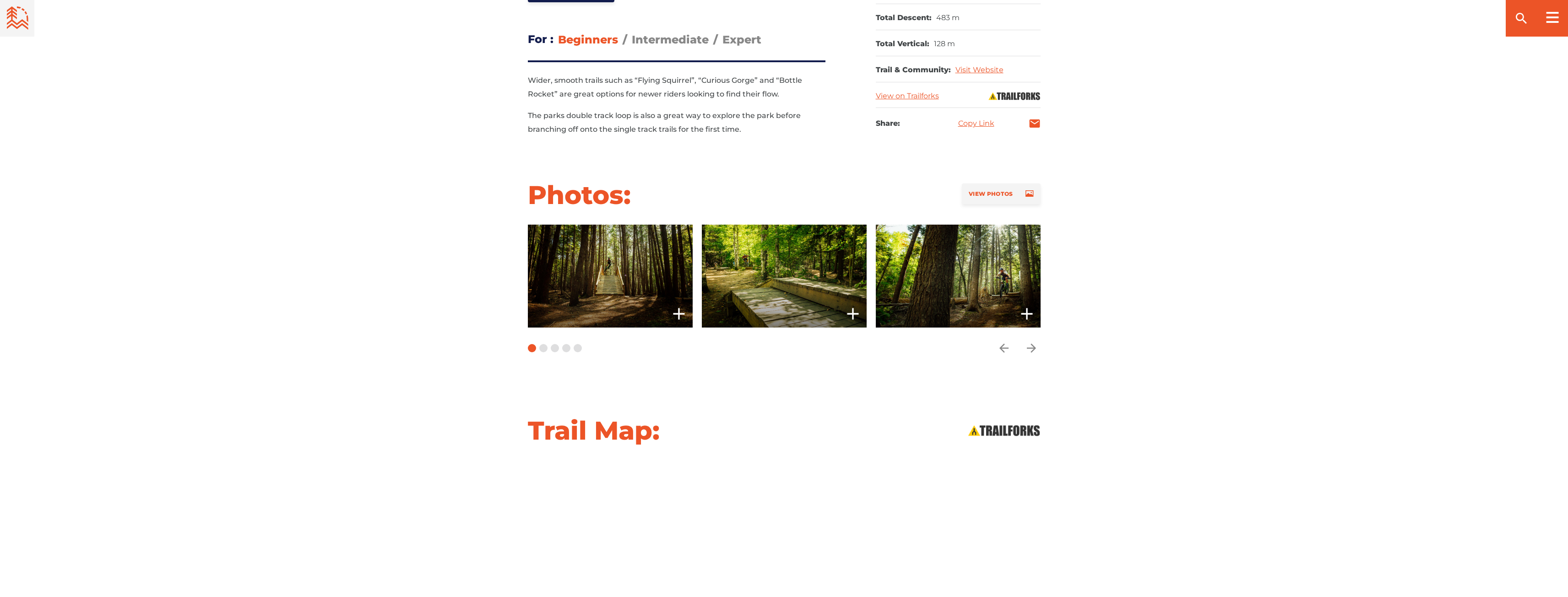
click at [546, 346] on div "Carousel Pagination" at bounding box center [555, 348] width 54 height 41
click at [545, 344] on button "Carousel Page 2" at bounding box center [543, 348] width 8 height 8
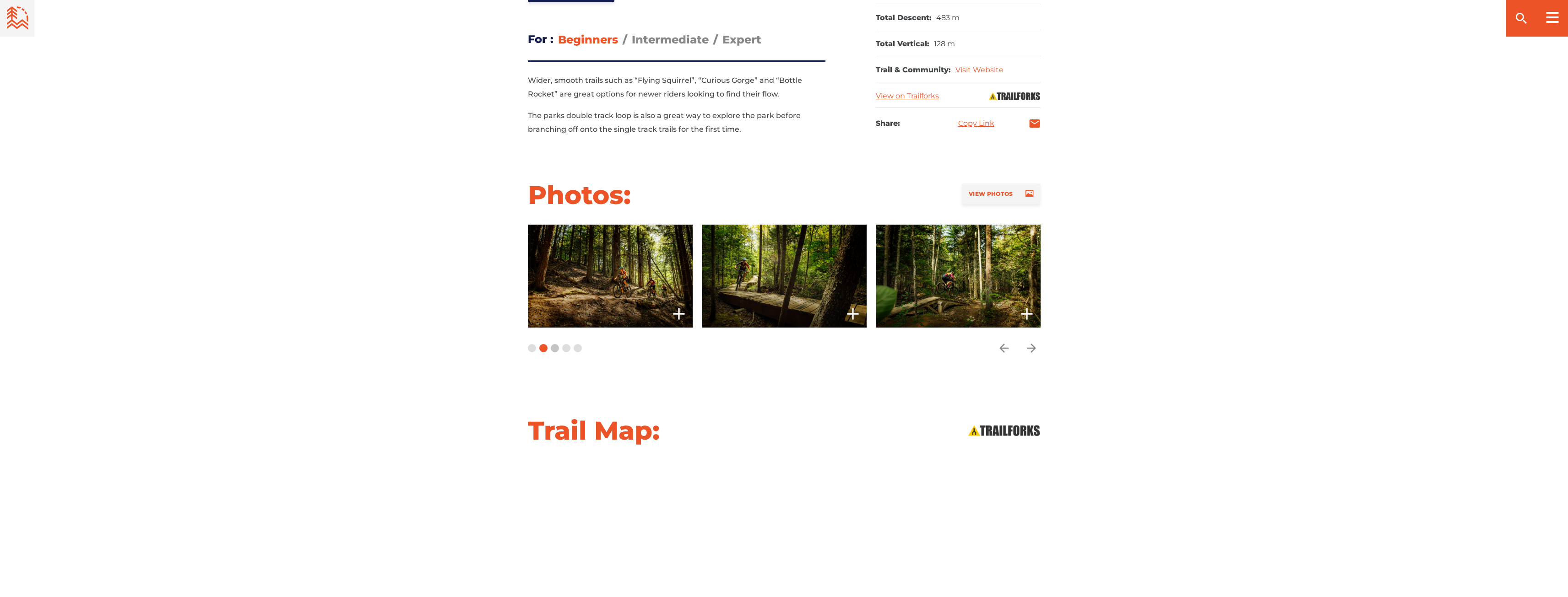
click at [555, 344] on button "Carousel Page 3" at bounding box center [555, 348] width 8 height 8
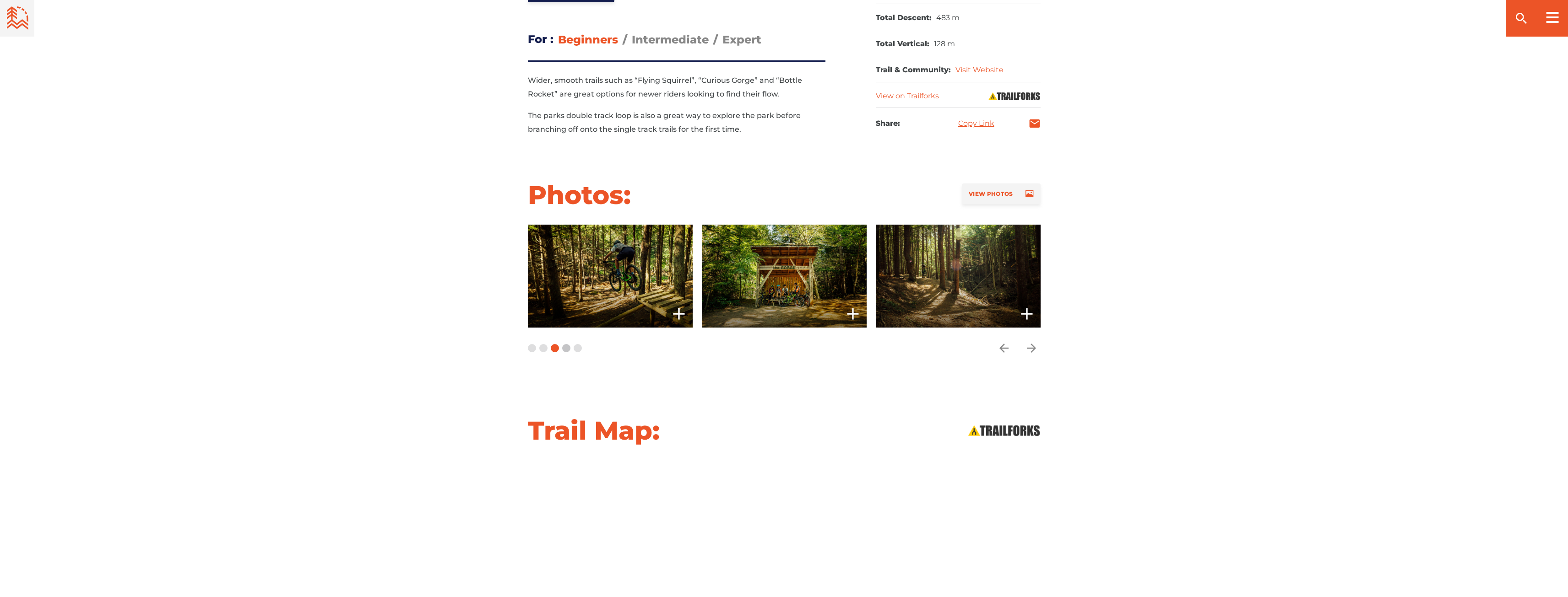
click at [568, 344] on button "Carousel Page 4" at bounding box center [565, 348] width 8 height 8
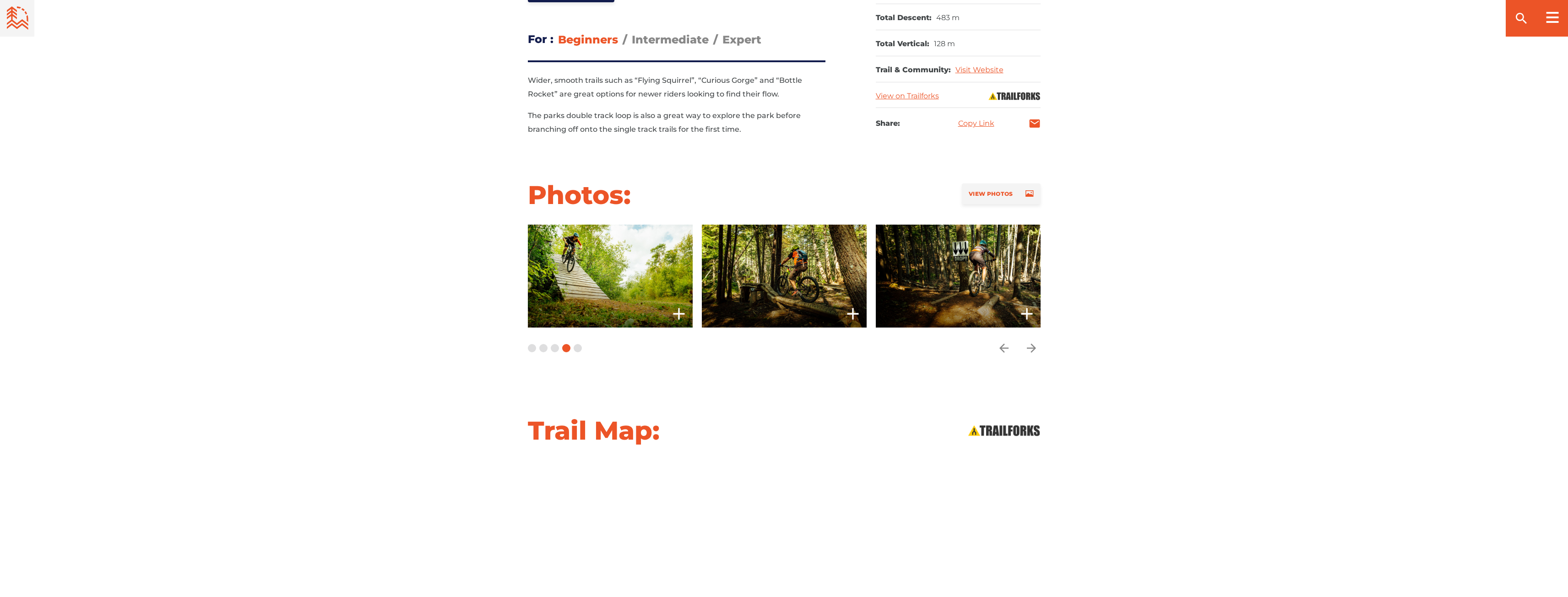
click at [574, 344] on button "Carousel Page 5" at bounding box center [577, 348] width 8 height 8
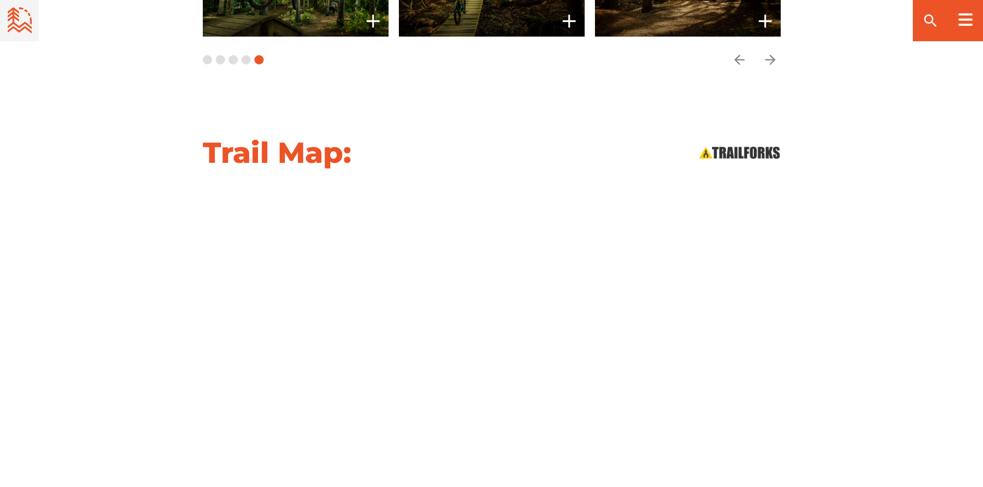
scroll to position [980, 0]
